Goal: Task Accomplishment & Management: Use online tool/utility

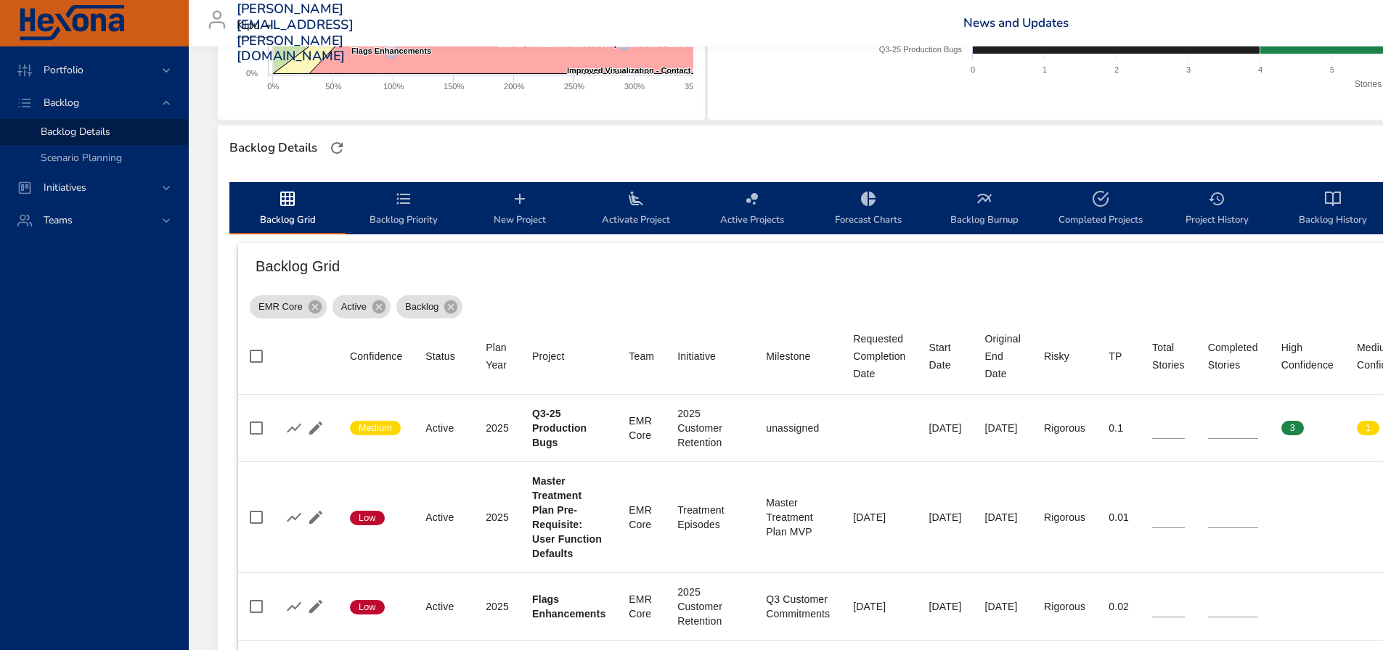
scroll to position [323, 0]
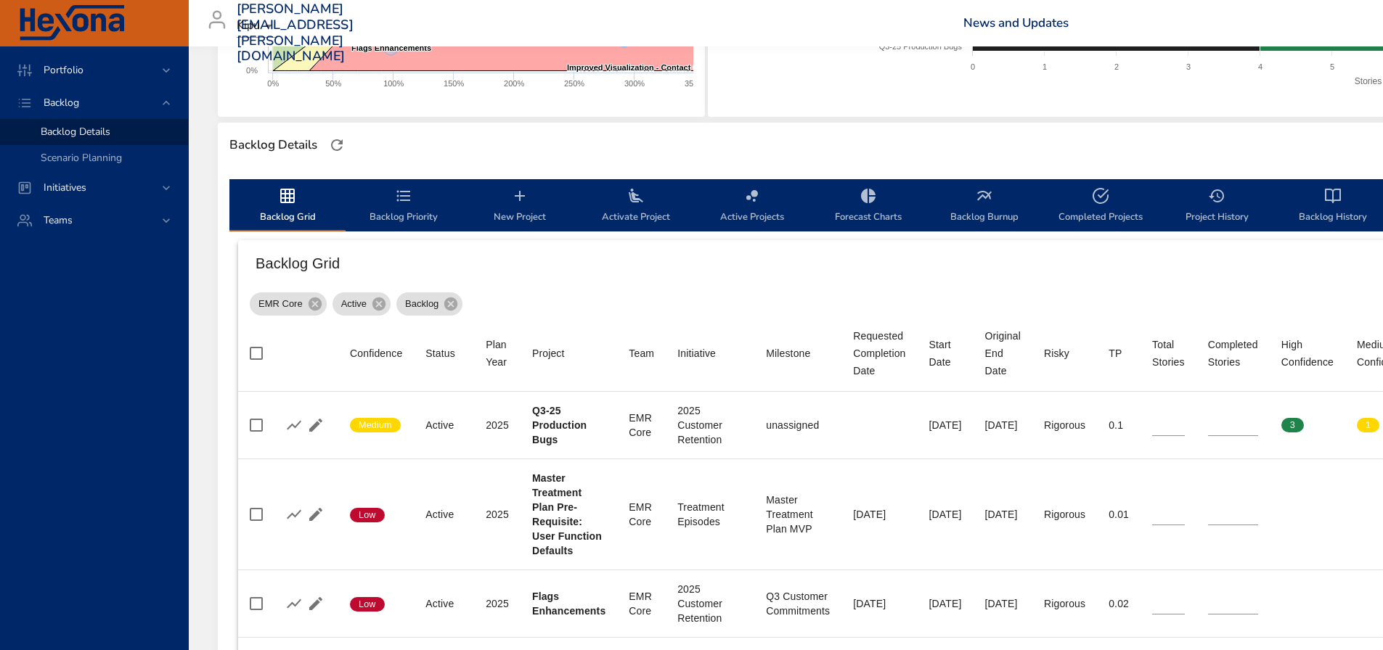
click at [532, 199] on span "New Project" at bounding box center [519, 206] width 99 height 38
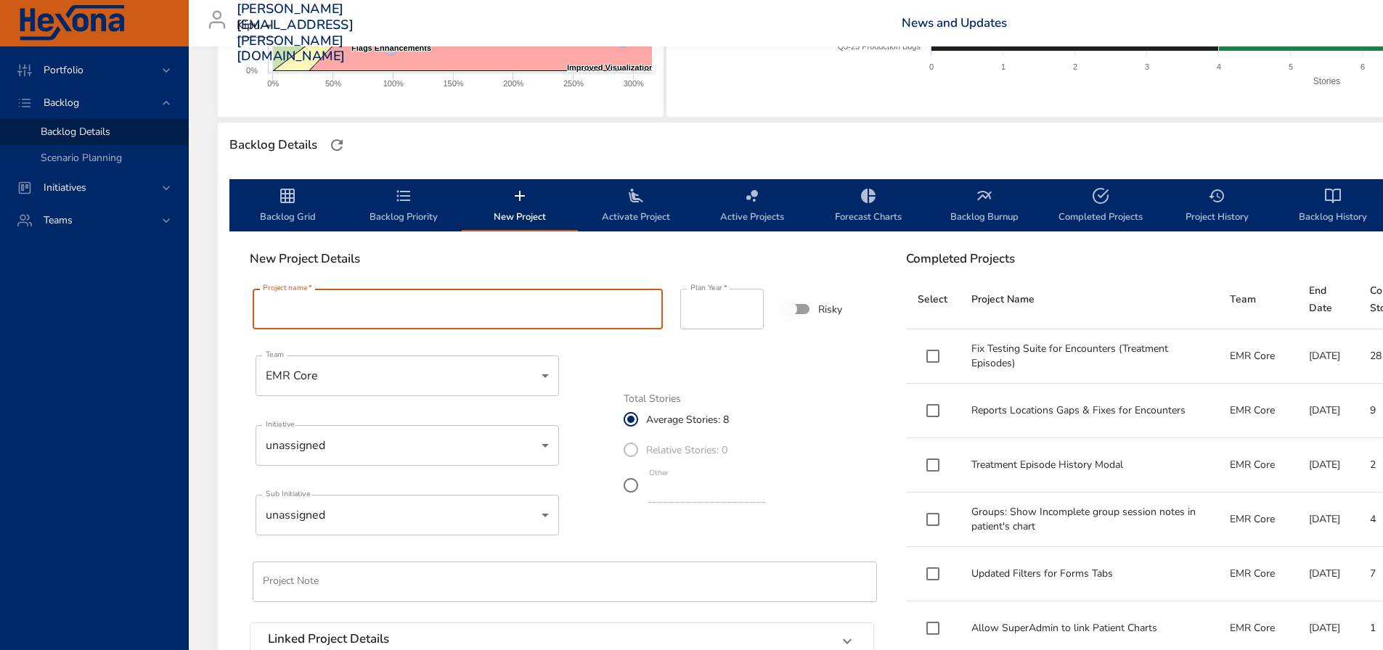
click at [285, 314] on input "Project name   *" at bounding box center [458, 309] width 410 height 41
paste input "**********"
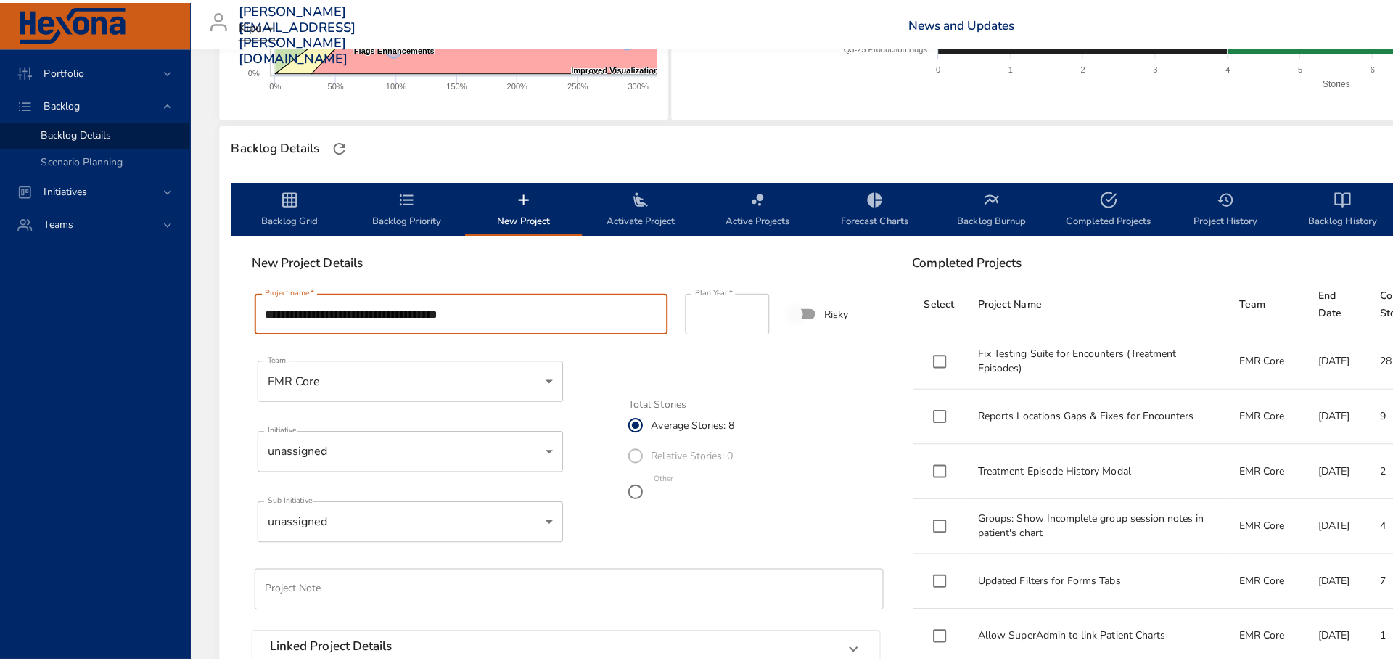
scroll to position [396, 0]
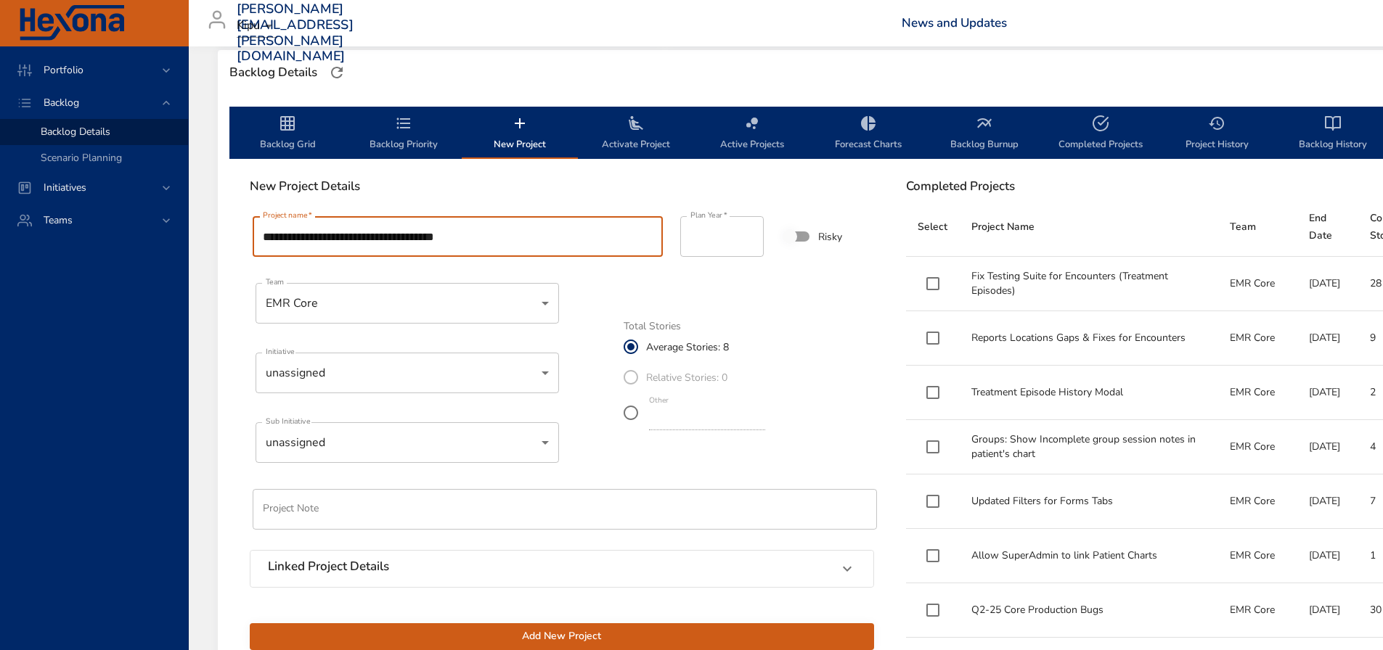
type input "**********"
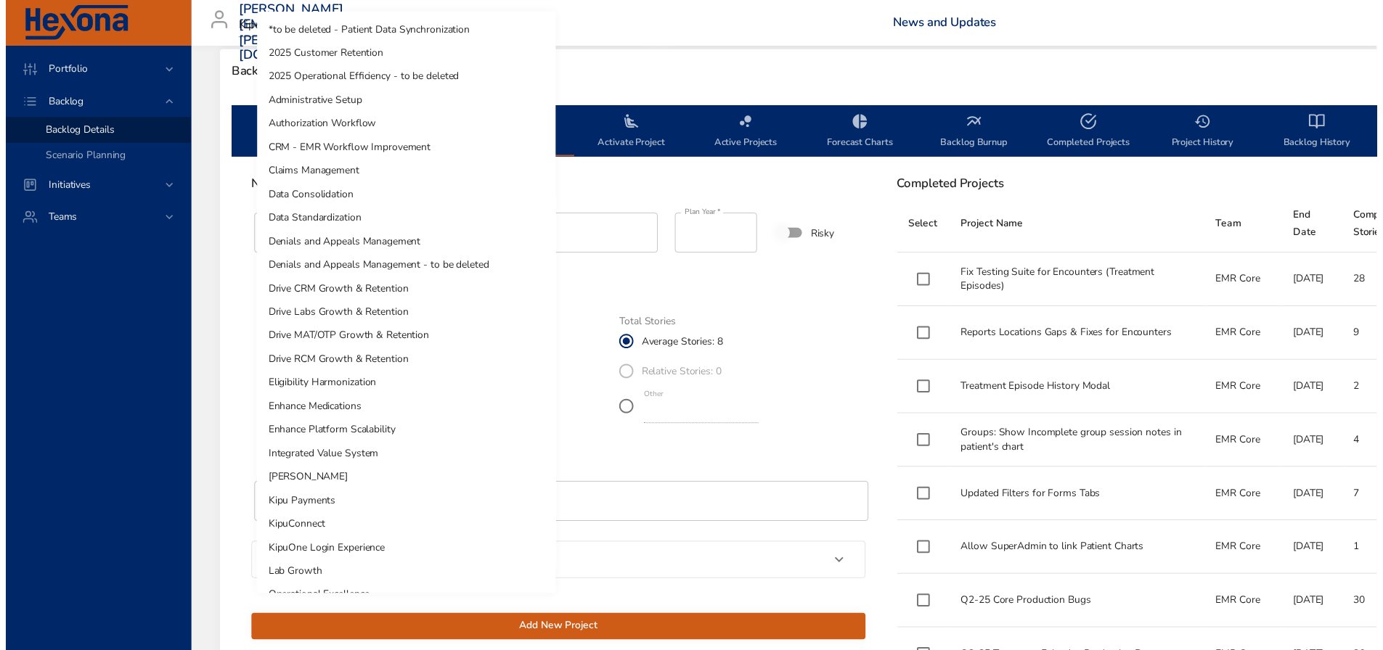
scroll to position [187, 0]
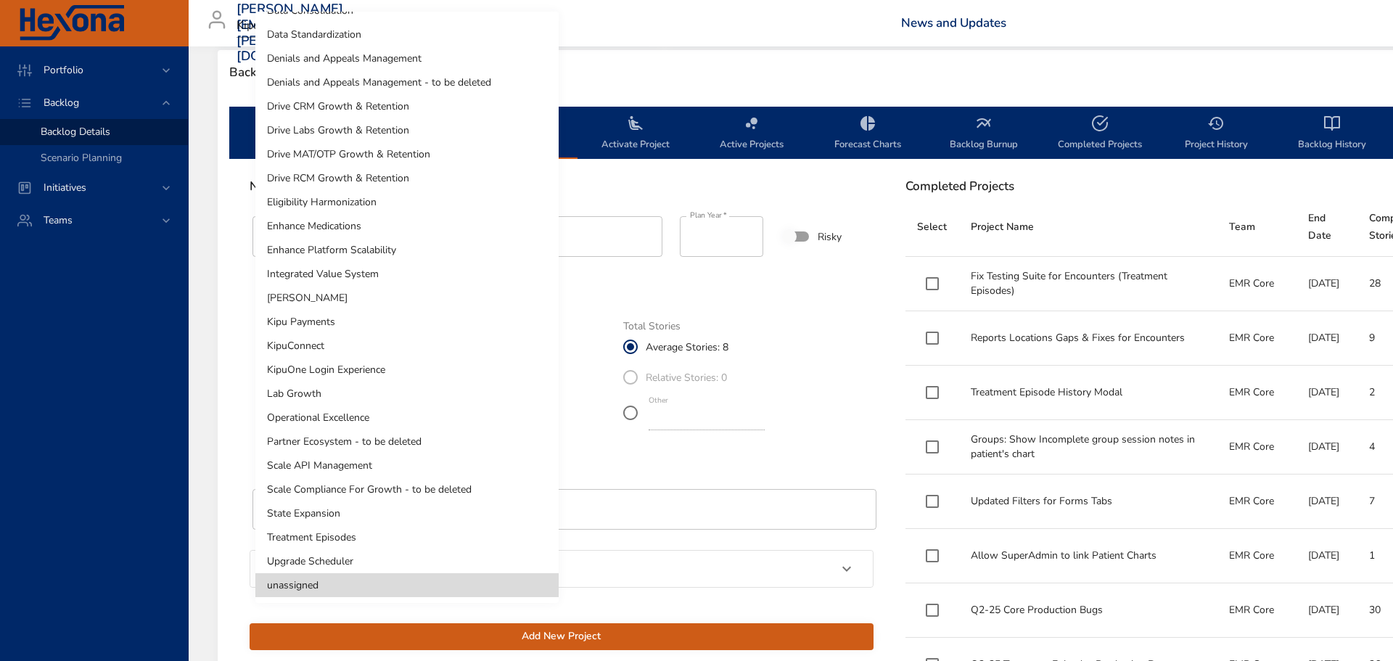
click at [370, 413] on li "Operational Excellence" at bounding box center [406, 418] width 303 height 24
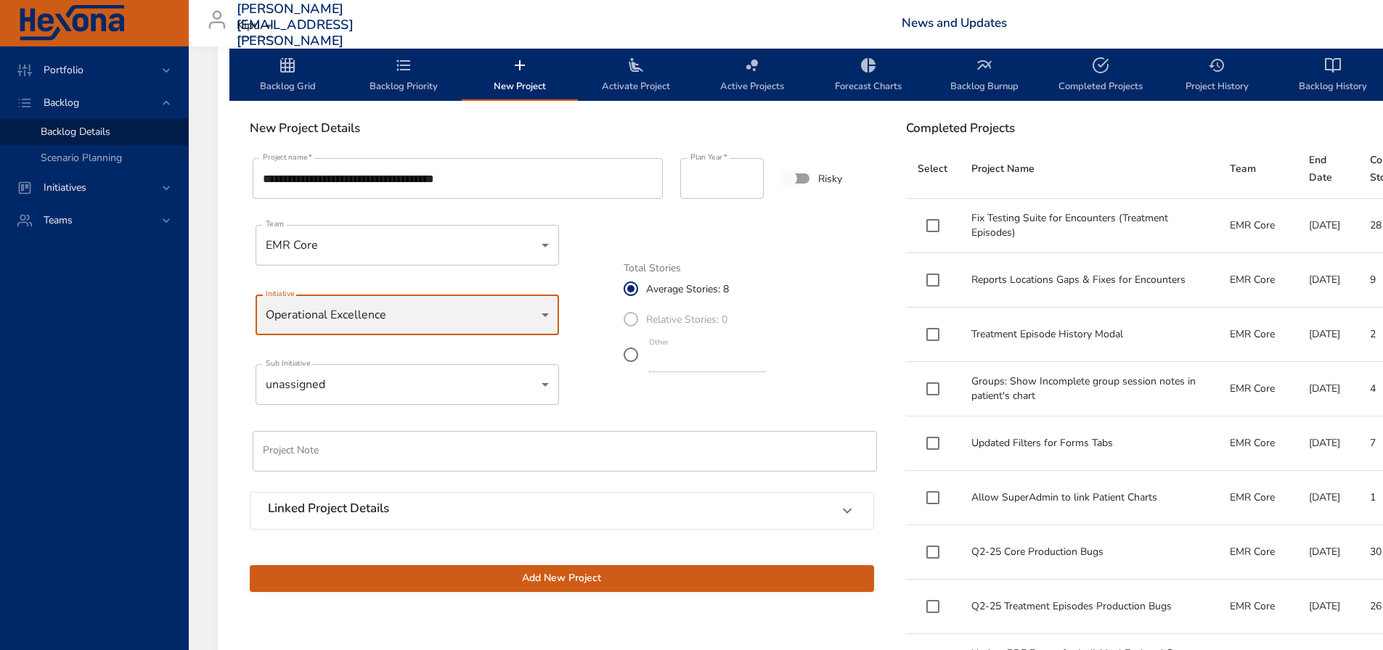
scroll to position [541, 0]
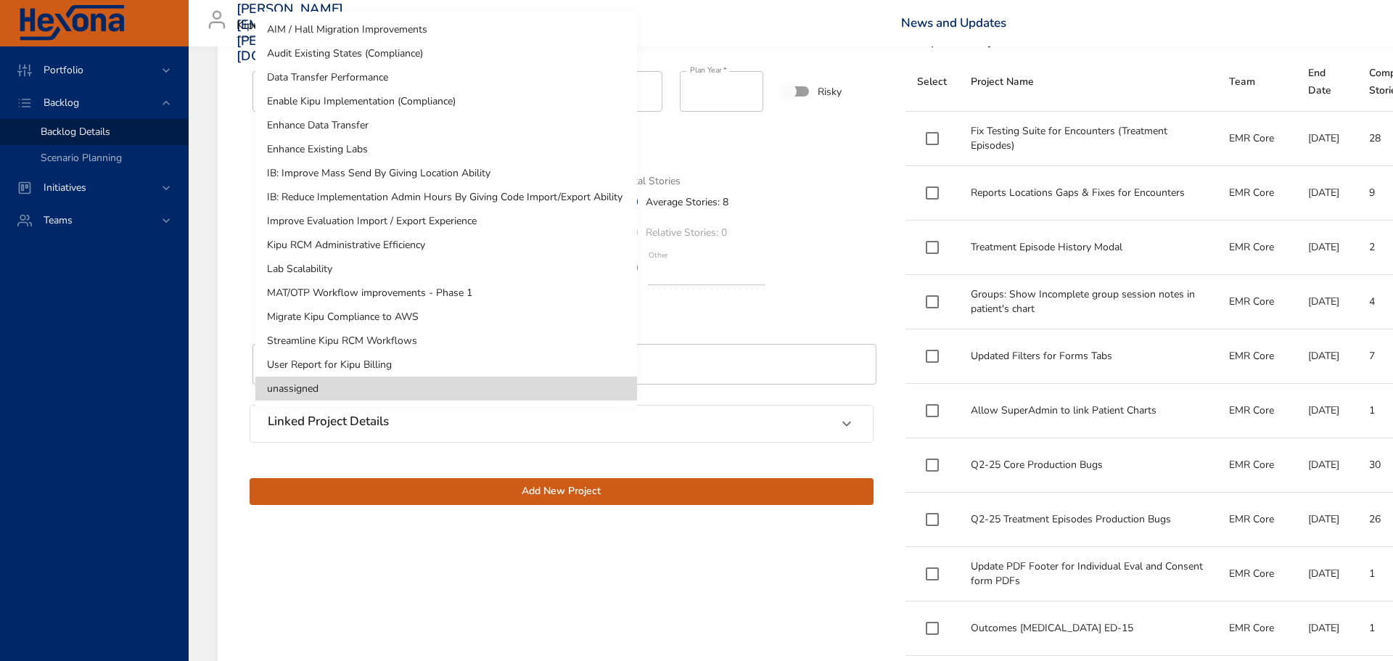
click at [732, 307] on div at bounding box center [696, 330] width 1393 height 661
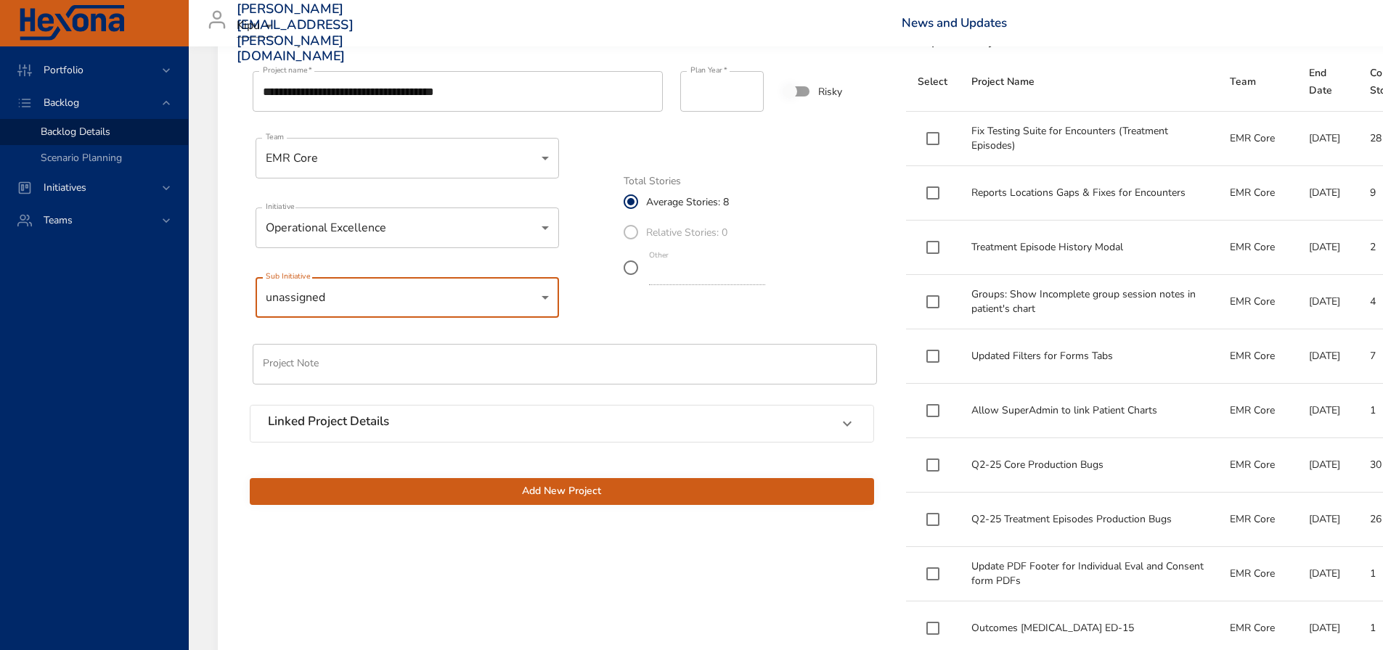
click at [814, 421] on div "Linked Project Details" at bounding box center [549, 423] width 562 height 19
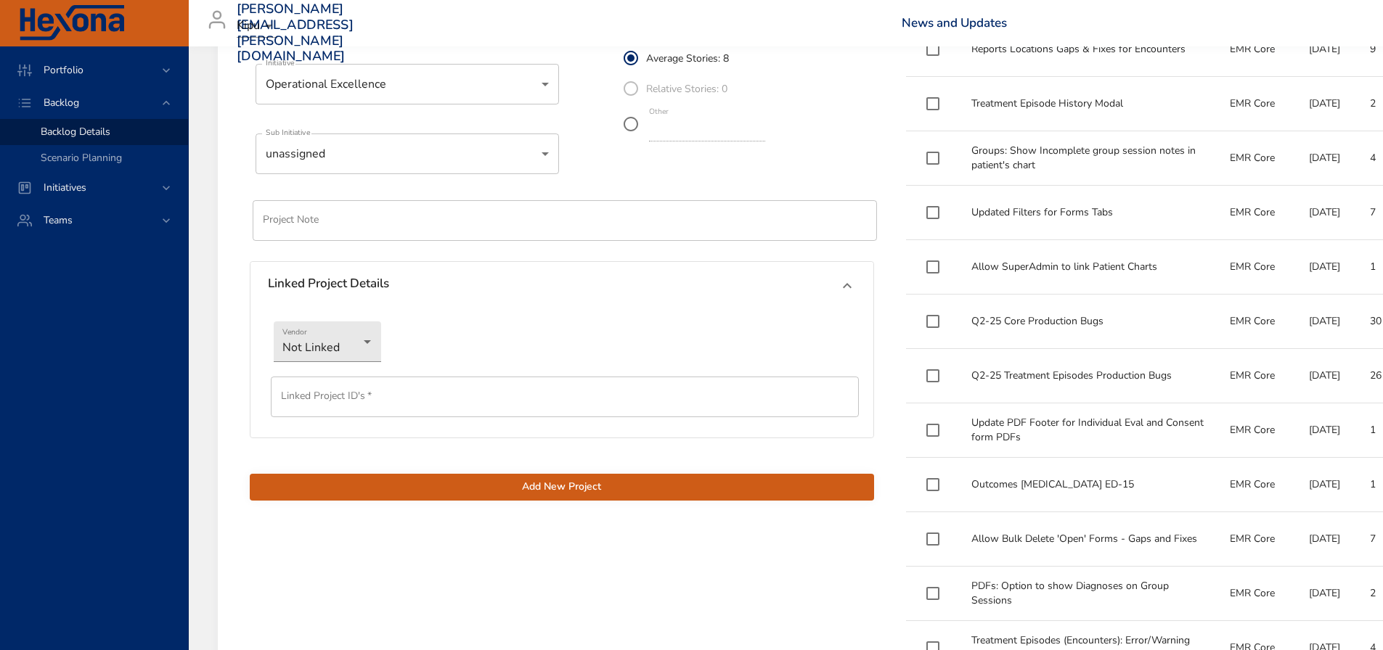
scroll to position [686, 0]
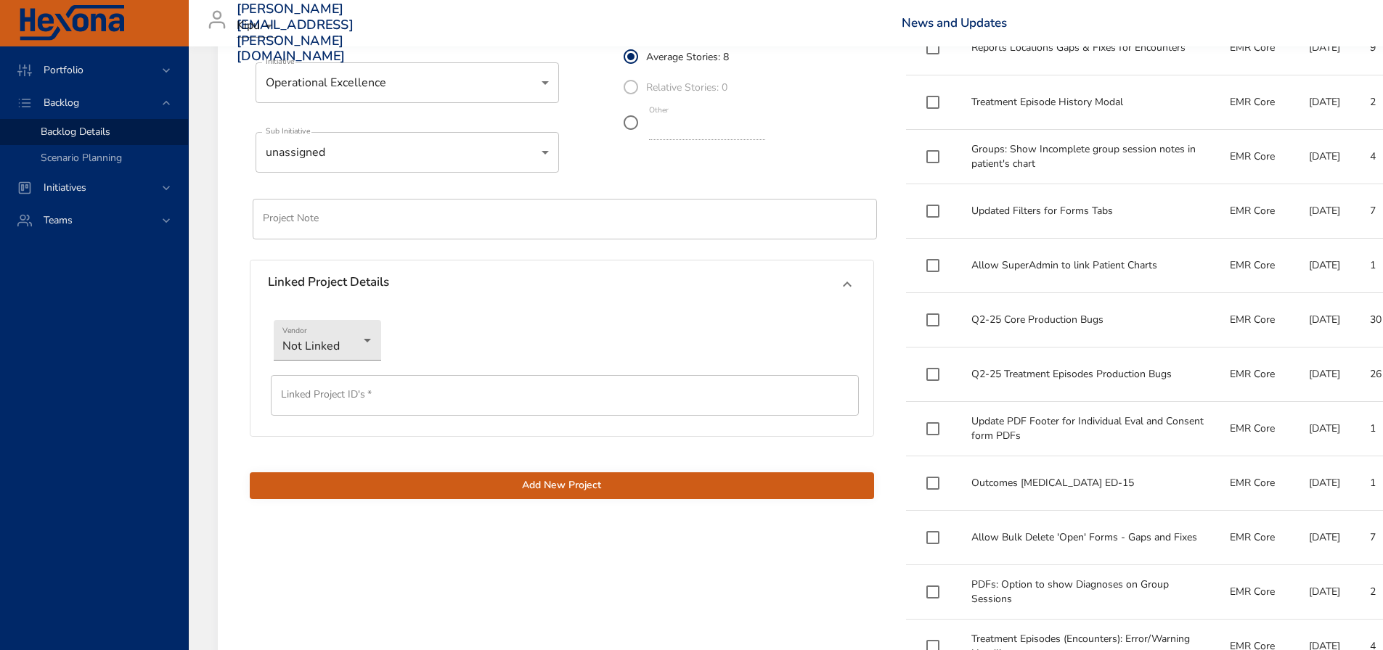
click at [467, 484] on span "Add New Project" at bounding box center [561, 486] width 601 height 18
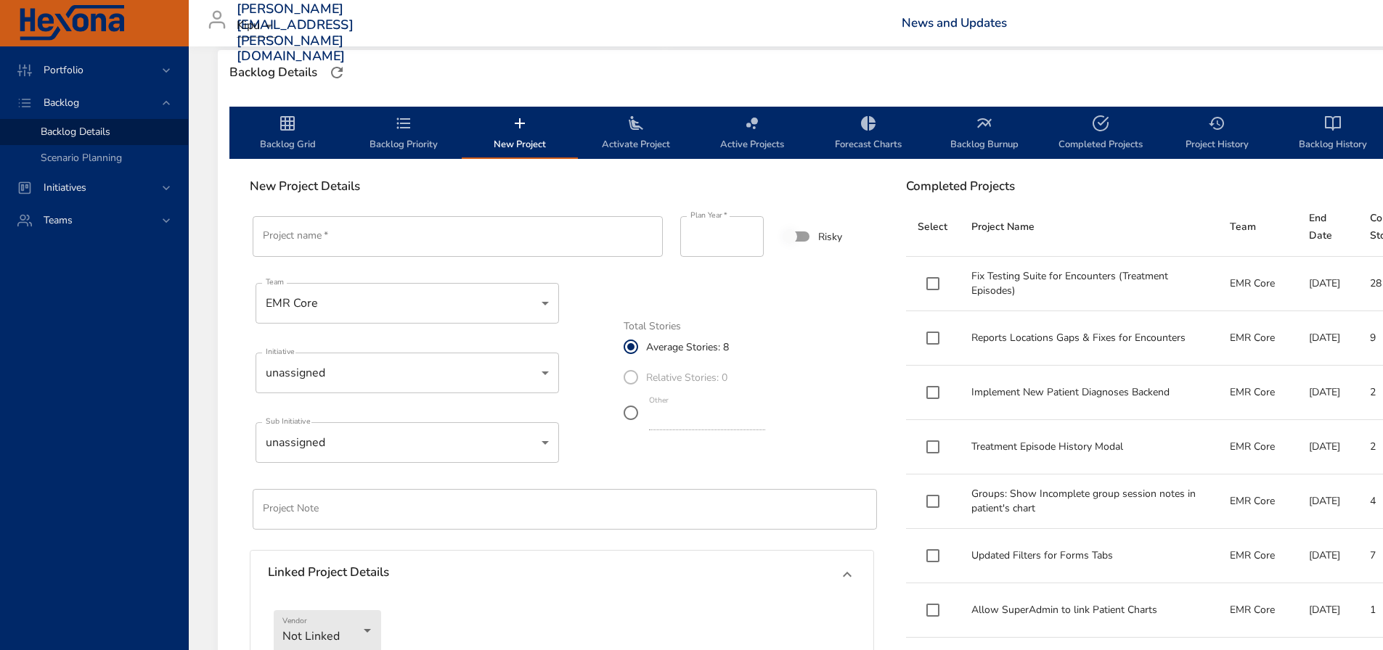
scroll to position [323, 0]
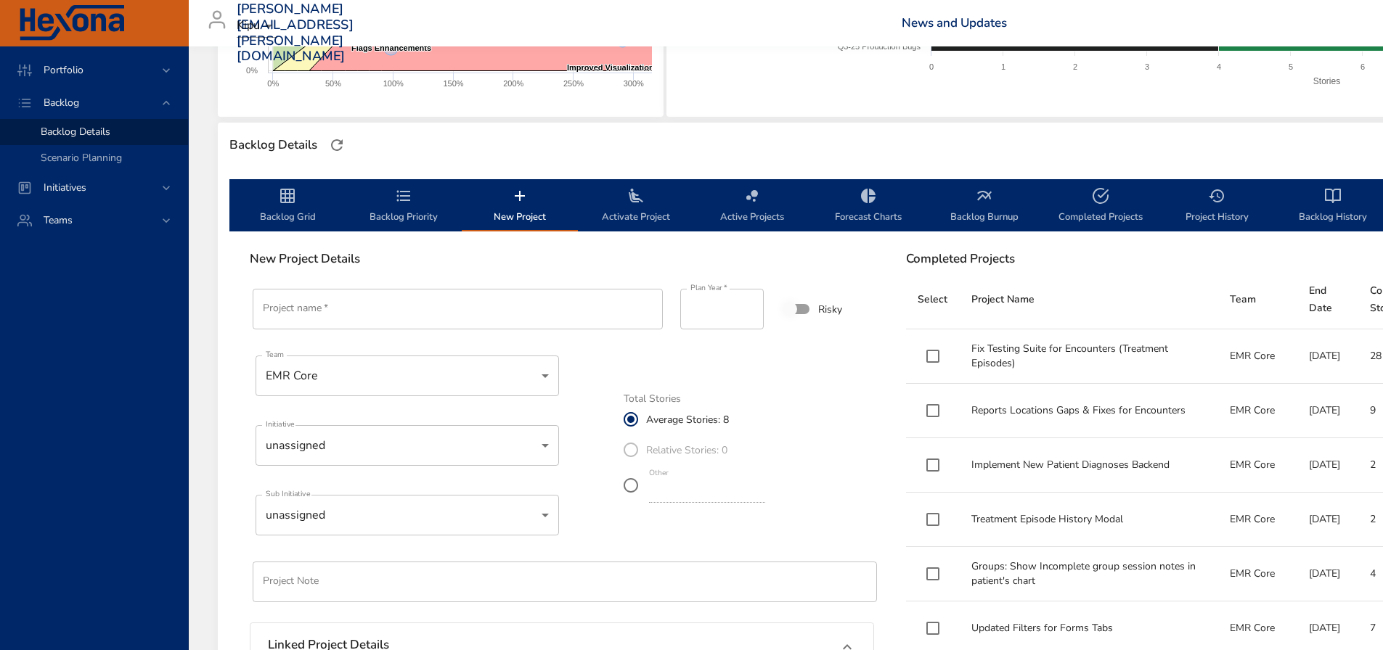
click at [303, 215] on span "Backlog Grid" at bounding box center [287, 206] width 99 height 38
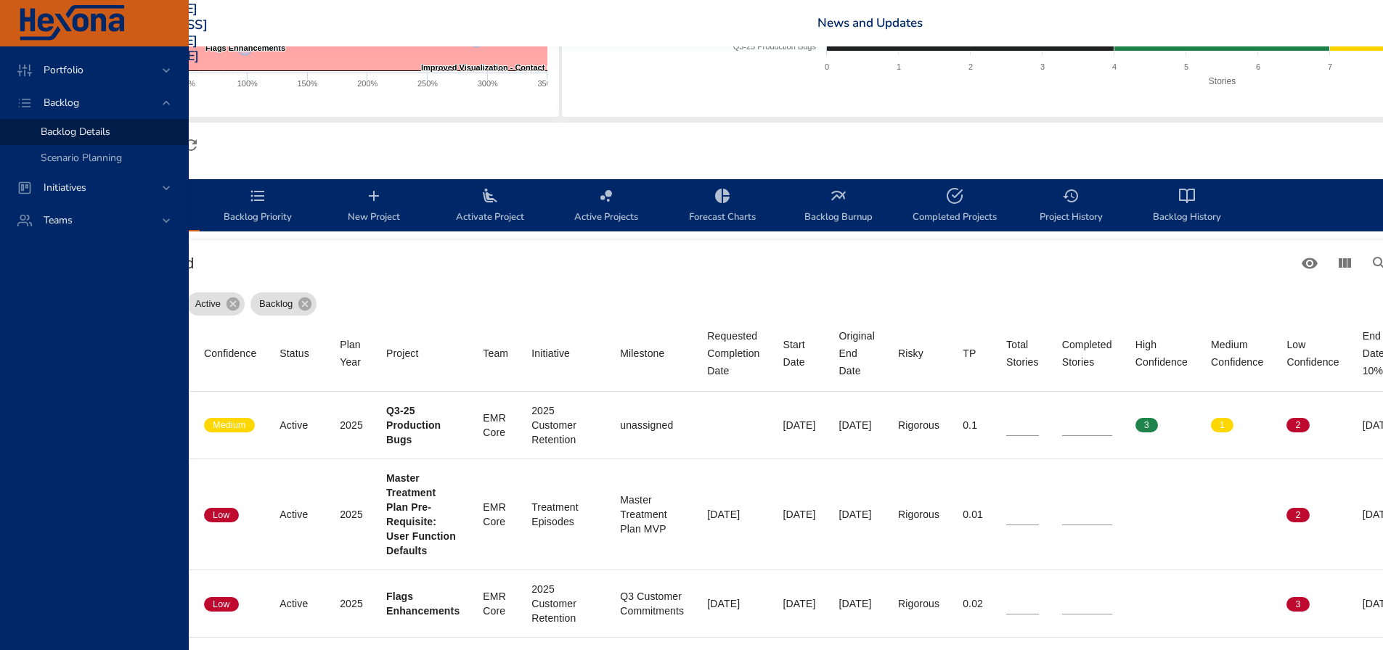
scroll to position [323, 424]
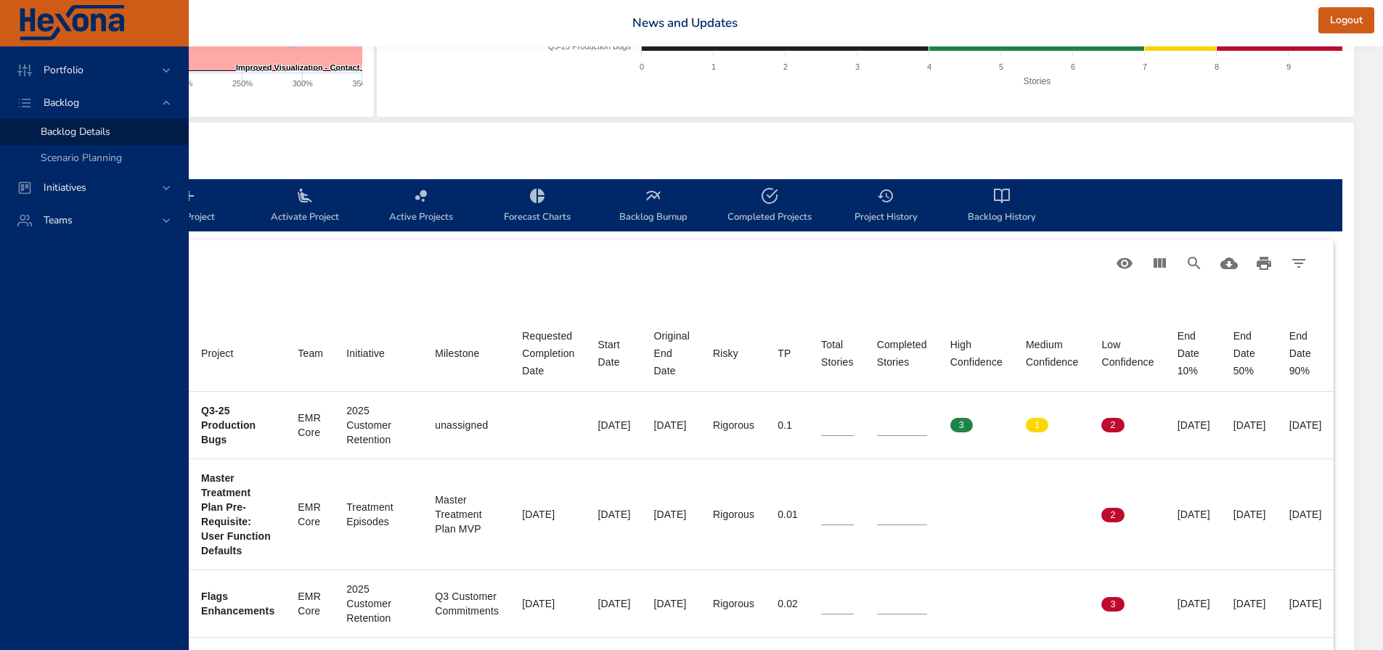
click at [952, 218] on span "Backlog History" at bounding box center [1001, 206] width 99 height 38
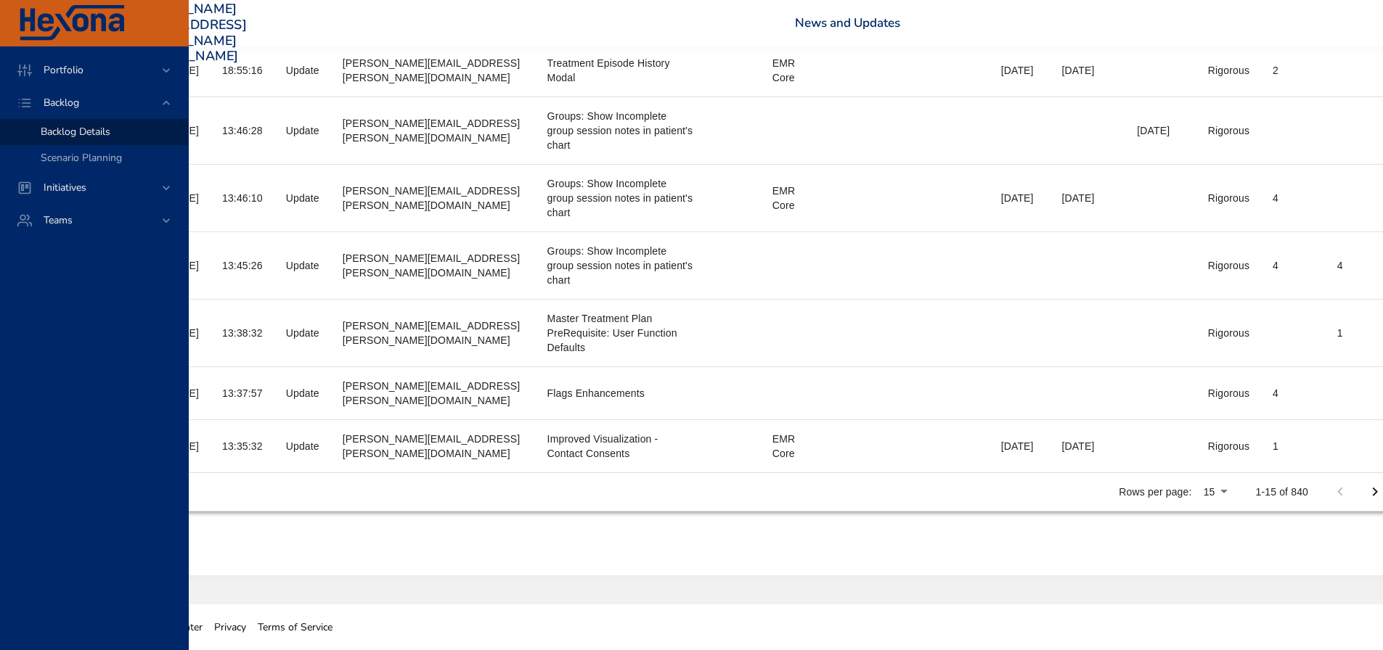
scroll to position [1144, 208]
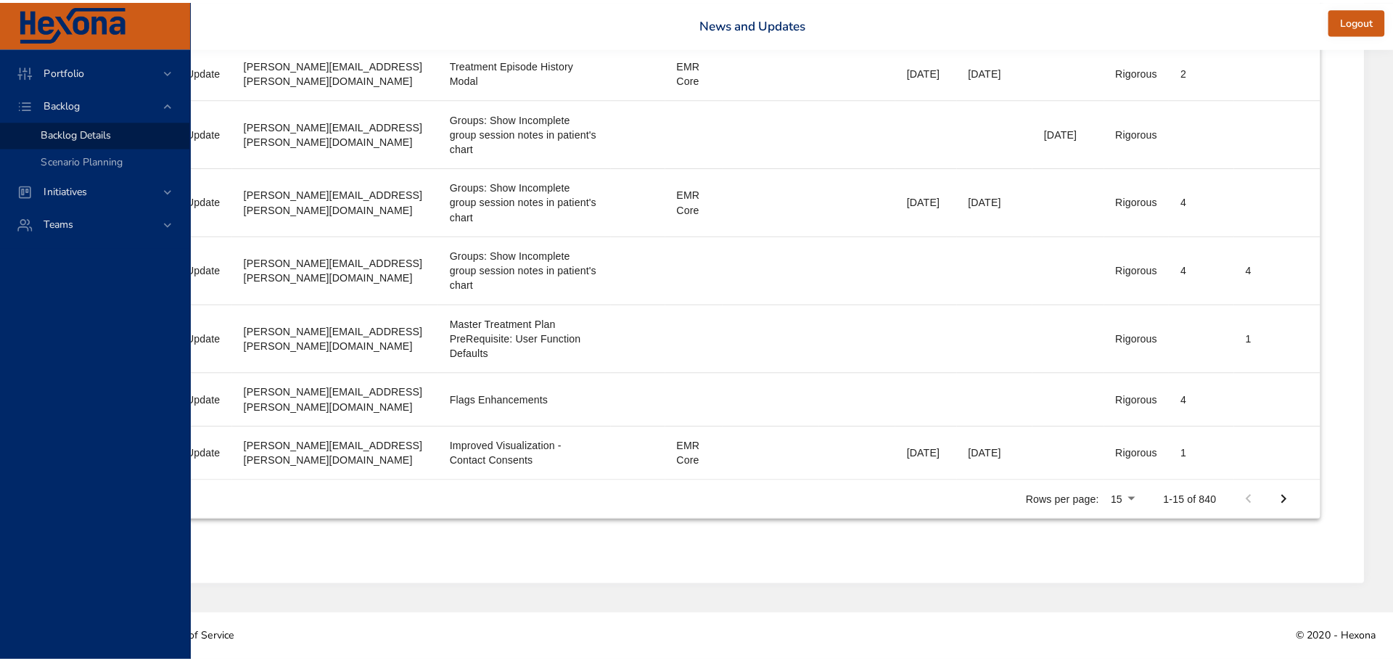
scroll to position [1133, 197]
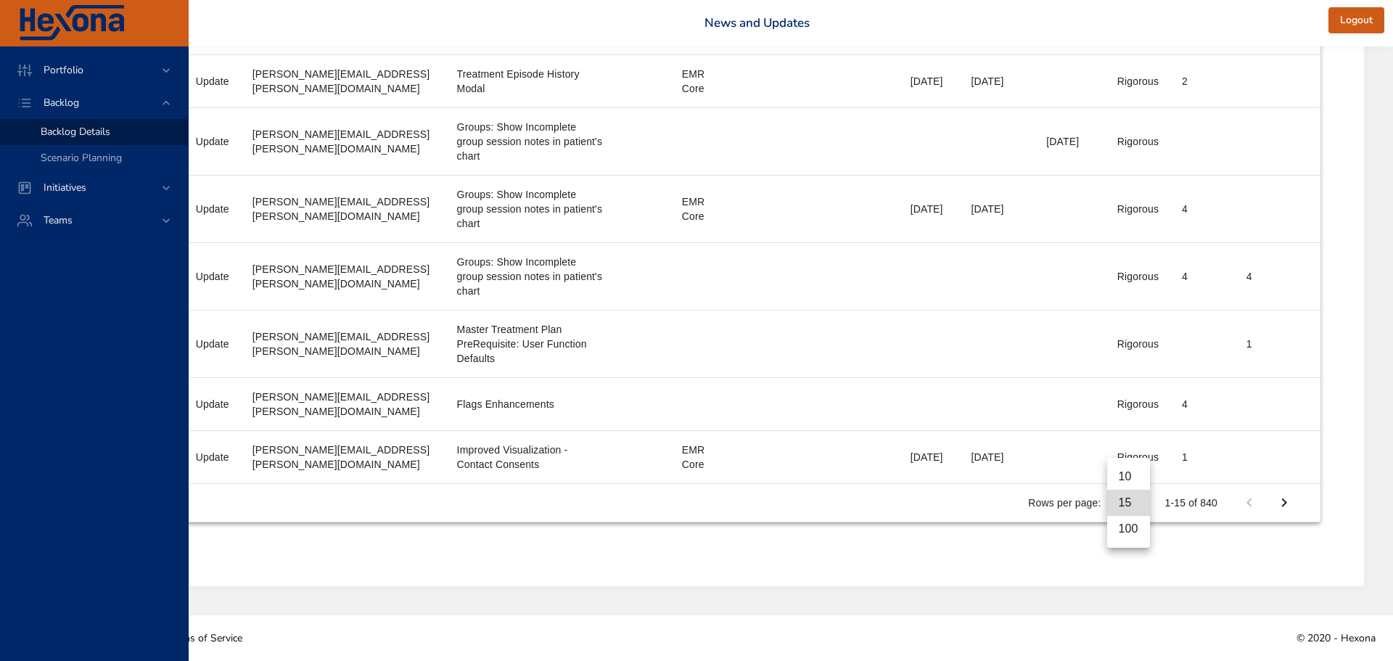
drag, startPoint x: 1127, startPoint y: 529, endPoint x: 1098, endPoint y: 538, distance: 30.5
click at [1127, 530] on li "100" at bounding box center [1128, 529] width 43 height 26
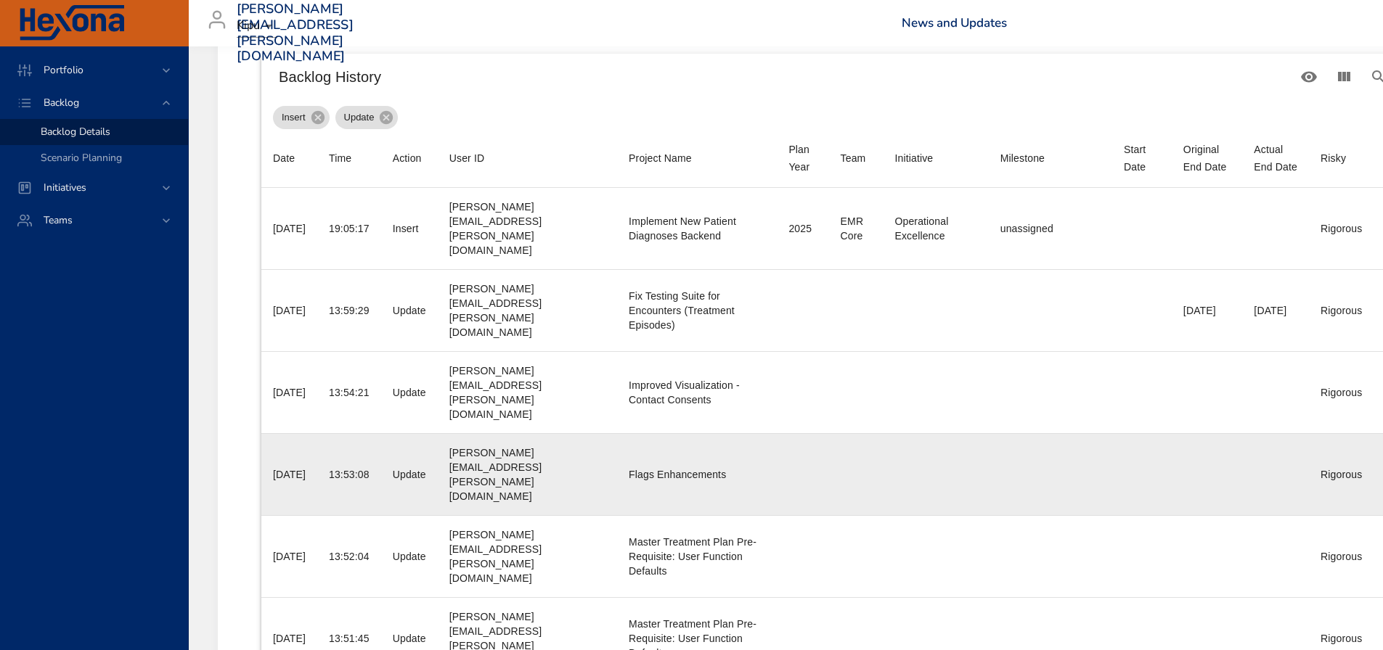
scroll to position [242, 0]
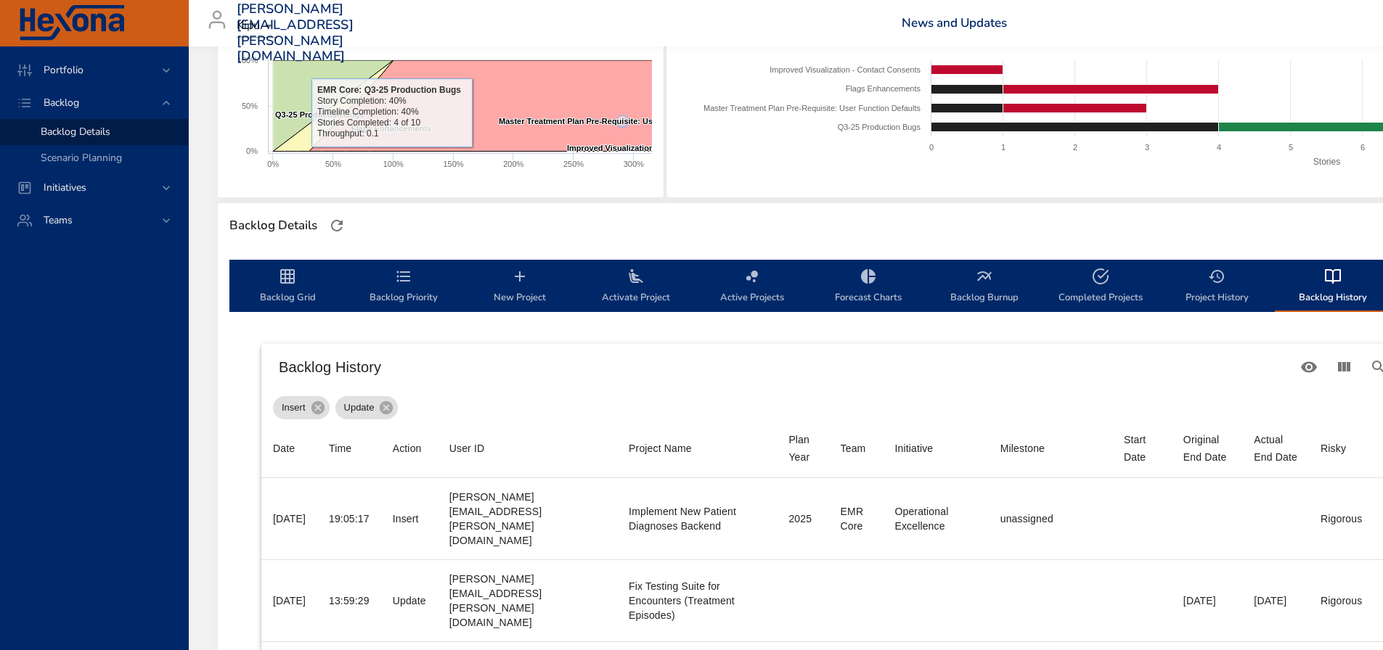
click at [290, 290] on span "Backlog Grid" at bounding box center [287, 287] width 99 height 38
